Goal: Navigation & Orientation: Find specific page/section

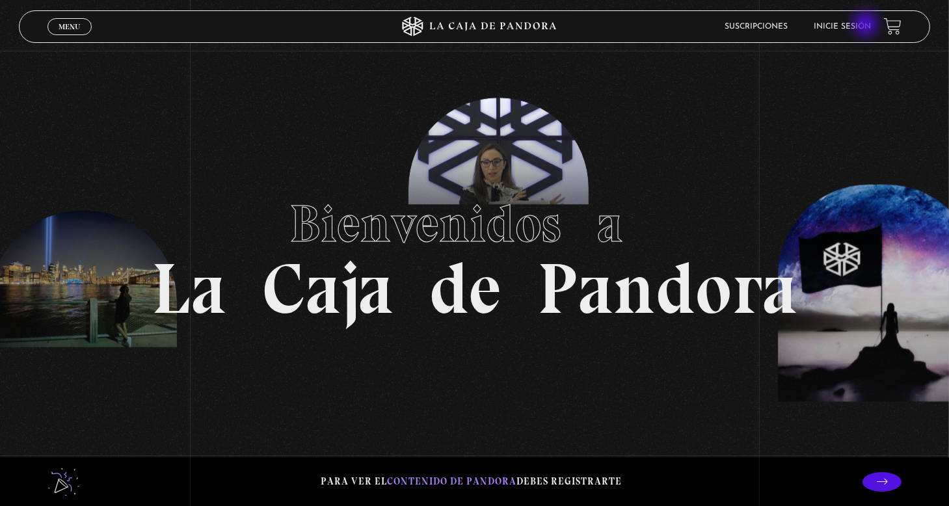
click at [867, 25] on link "Inicie sesión" at bounding box center [841, 27] width 57 height 8
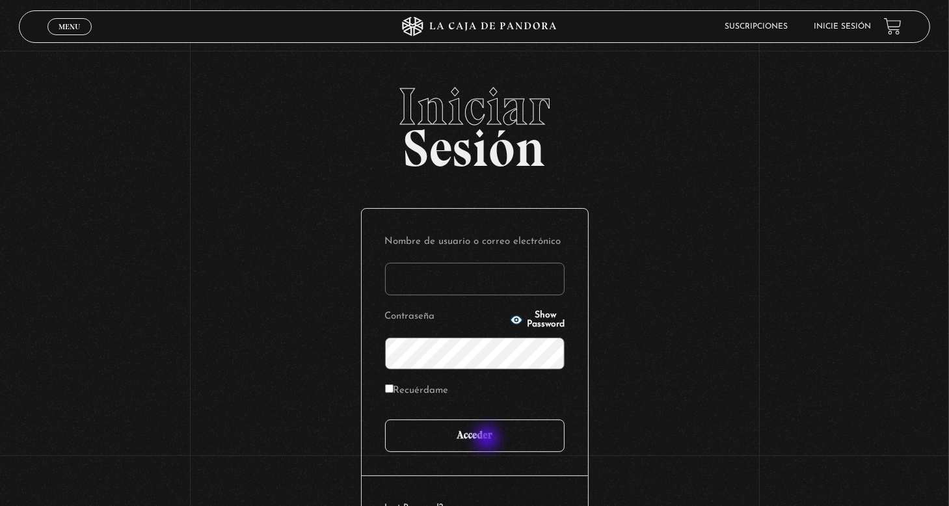
type input "nery"
click at [488, 440] on input "Acceder" at bounding box center [474, 435] width 179 height 33
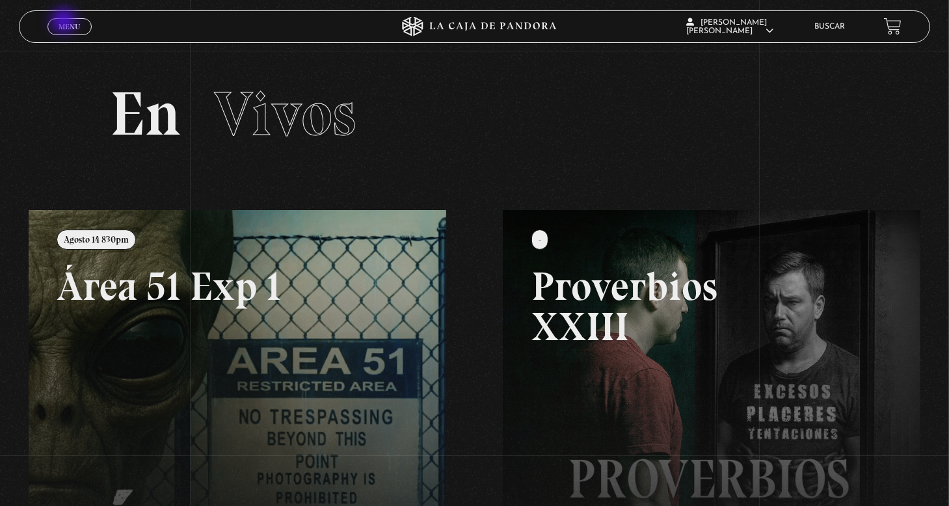
click at [65, 23] on span "Menu" at bounding box center [69, 27] width 21 height 8
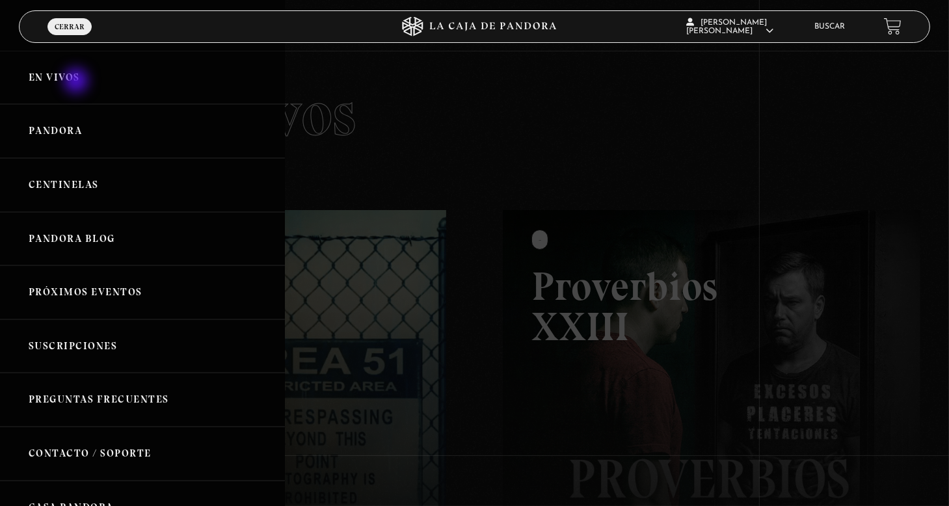
click at [77, 82] on link "En vivos" at bounding box center [142, 78] width 285 height 54
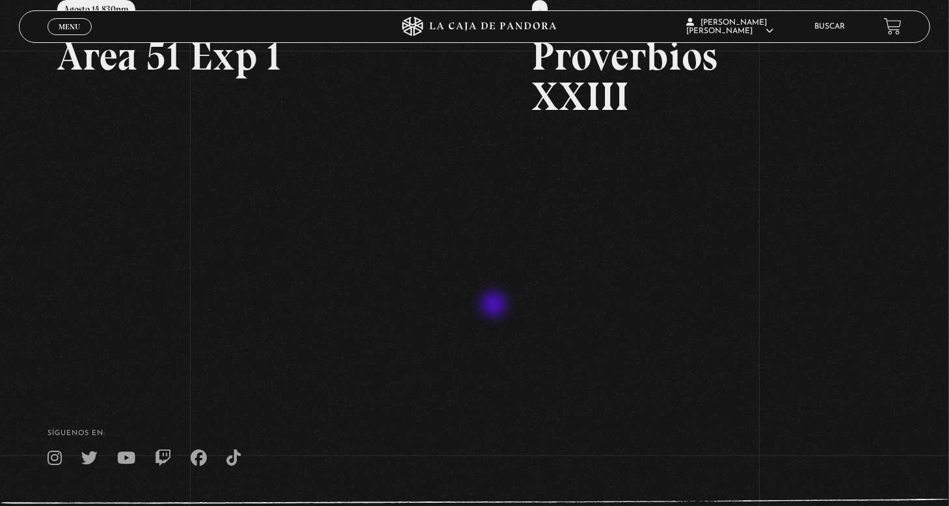
scroll to position [113, 0]
